Goal: Task Accomplishment & Management: Manage account settings

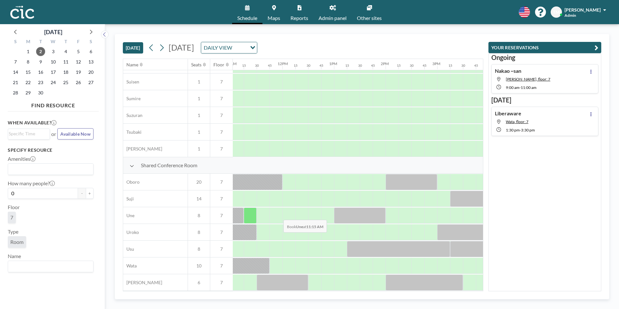
scroll to position [382, 594]
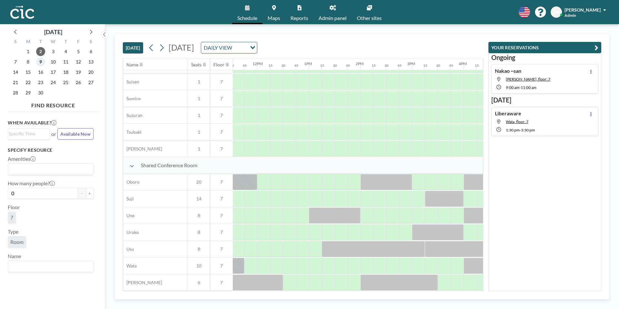
click at [40, 63] on span "9" at bounding box center [40, 61] width 9 height 9
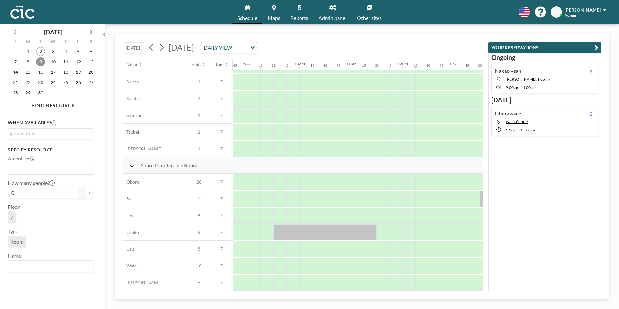
scroll to position [382, 450]
click at [244, 268] on div at bounding box center [240, 266] width 13 height 16
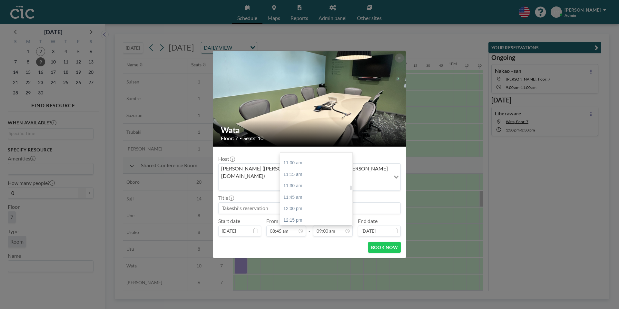
scroll to position [501, 0]
click at [302, 168] on div "11:15 am" at bounding box center [316, 174] width 72 height 12
type input "11:15 am"
click at [267, 203] on input at bounding box center [309, 208] width 182 height 11
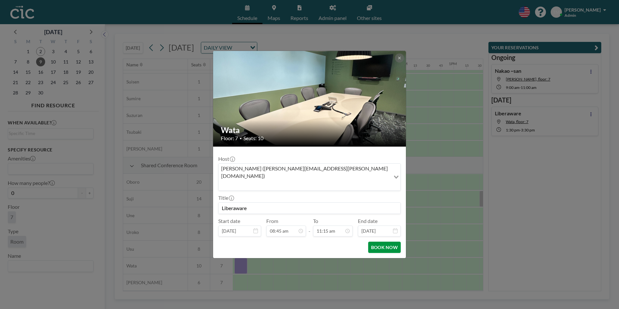
type input "Liberaware"
click at [378, 242] on button "BOOK NOW" at bounding box center [384, 247] width 33 height 11
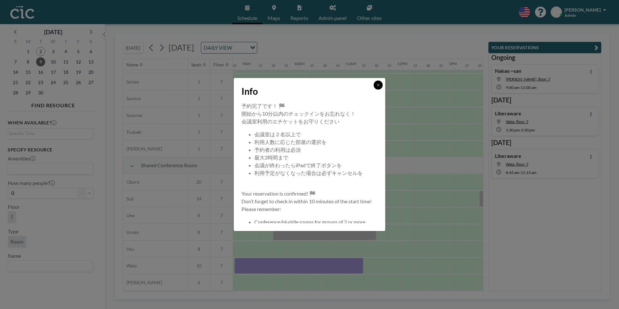
click at [378, 87] on button at bounding box center [377, 85] width 9 height 9
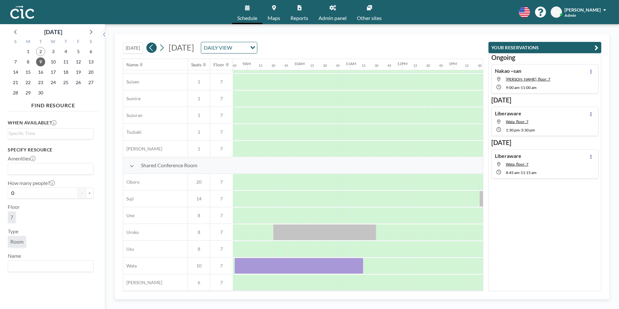
click at [149, 48] on button at bounding box center [151, 48] width 10 height 10
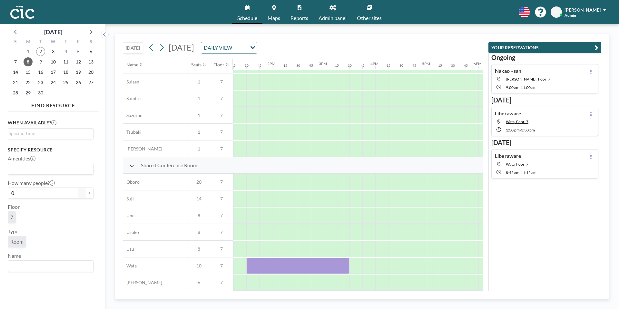
scroll to position [382, 643]
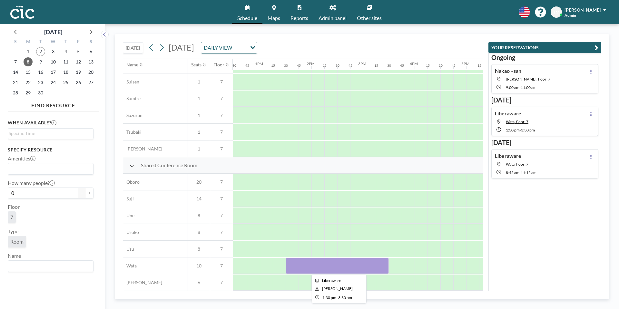
click at [321, 264] on div at bounding box center [337, 266] width 103 height 16
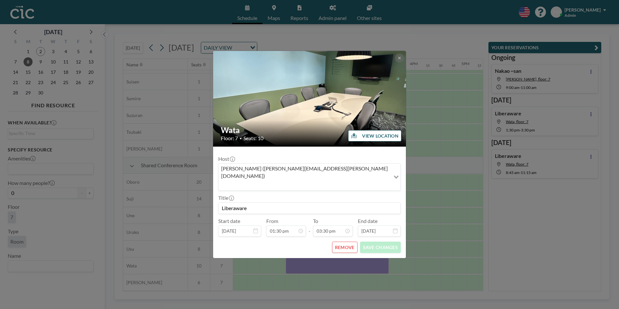
click at [340, 242] on button "REMOVE" at bounding box center [344, 247] width 25 height 11
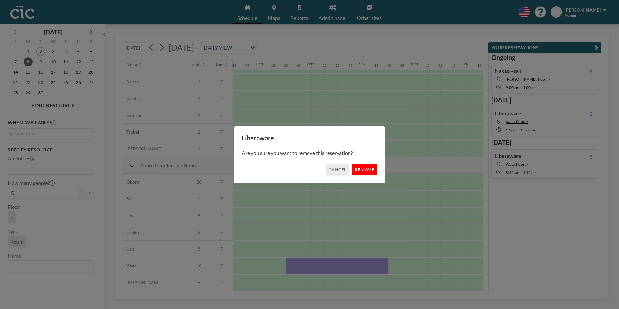
click at [357, 164] on button "REMOVE" at bounding box center [364, 169] width 25 height 11
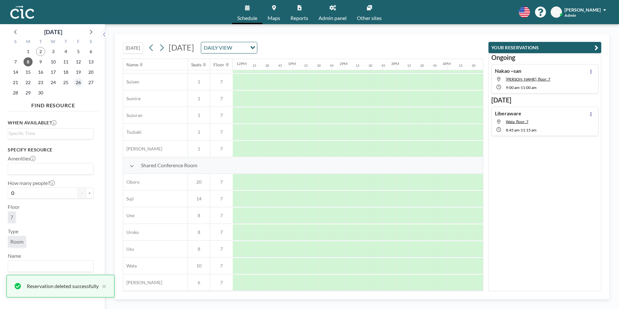
scroll to position [382, 606]
click at [41, 61] on span "9" at bounding box center [40, 61] width 9 height 9
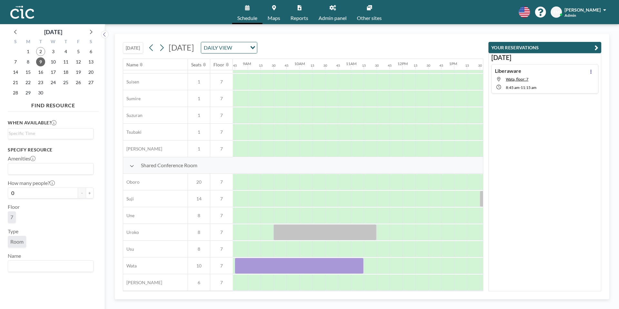
scroll to position [382, 447]
click at [41, 52] on span "2" at bounding box center [40, 51] width 9 height 9
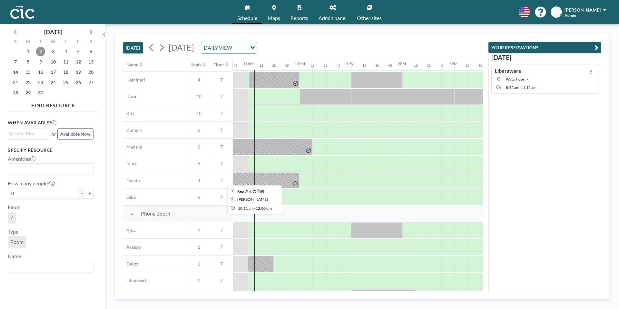
scroll to position [47, 552]
click at [252, 55] on div at bounding box center [254, 48] width 13 height 16
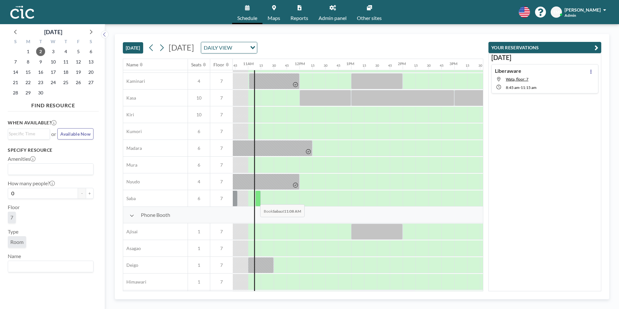
click at [256, 199] on div at bounding box center [257, 198] width 5 height 16
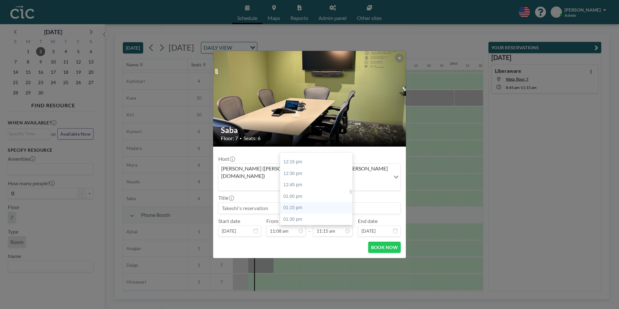
scroll to position [562, 0]
click at [302, 187] on div "01:00 pm" at bounding box center [316, 193] width 72 height 12
type input "01:00 pm"
click at [264, 203] on input at bounding box center [309, 208] width 182 height 11
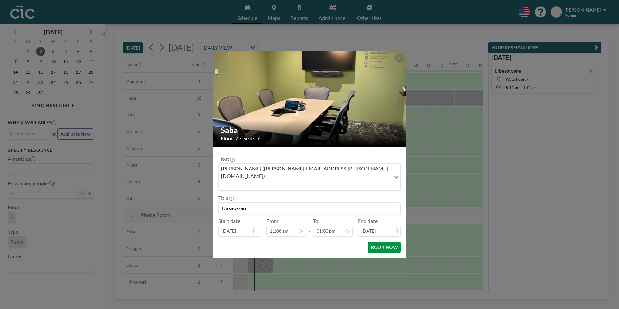
type input "Nakao-san"
click at [390, 243] on button "BOOK NOW" at bounding box center [384, 247] width 33 height 11
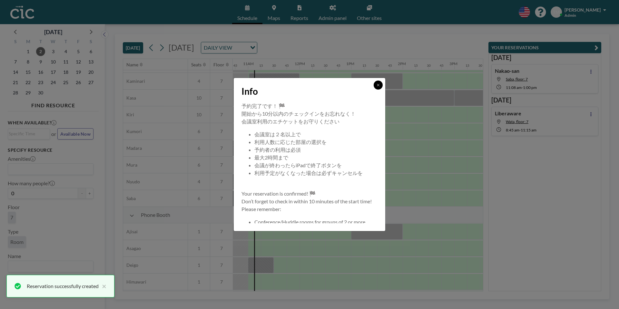
click at [381, 82] on button at bounding box center [377, 85] width 9 height 9
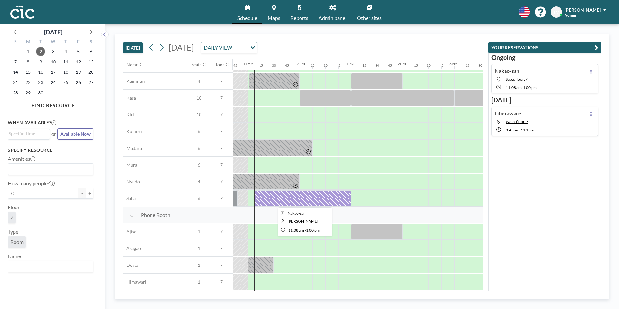
click at [289, 199] on div at bounding box center [303, 198] width 96 height 16
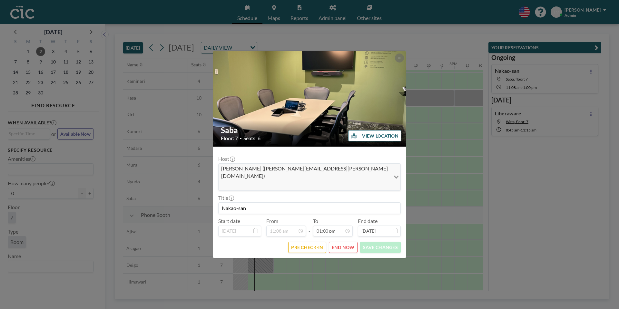
click at [338, 242] on button "END NOW" at bounding box center [343, 247] width 29 height 11
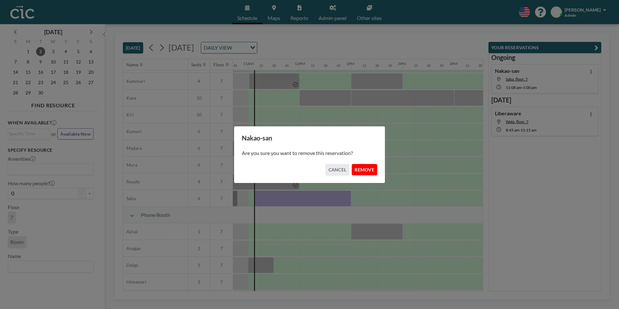
click at [363, 172] on button "REMOVE" at bounding box center [364, 169] width 25 height 11
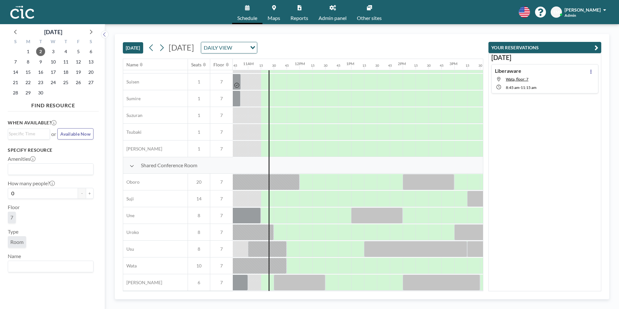
scroll to position [0, 552]
